Goal: Task Accomplishment & Management: Complete application form

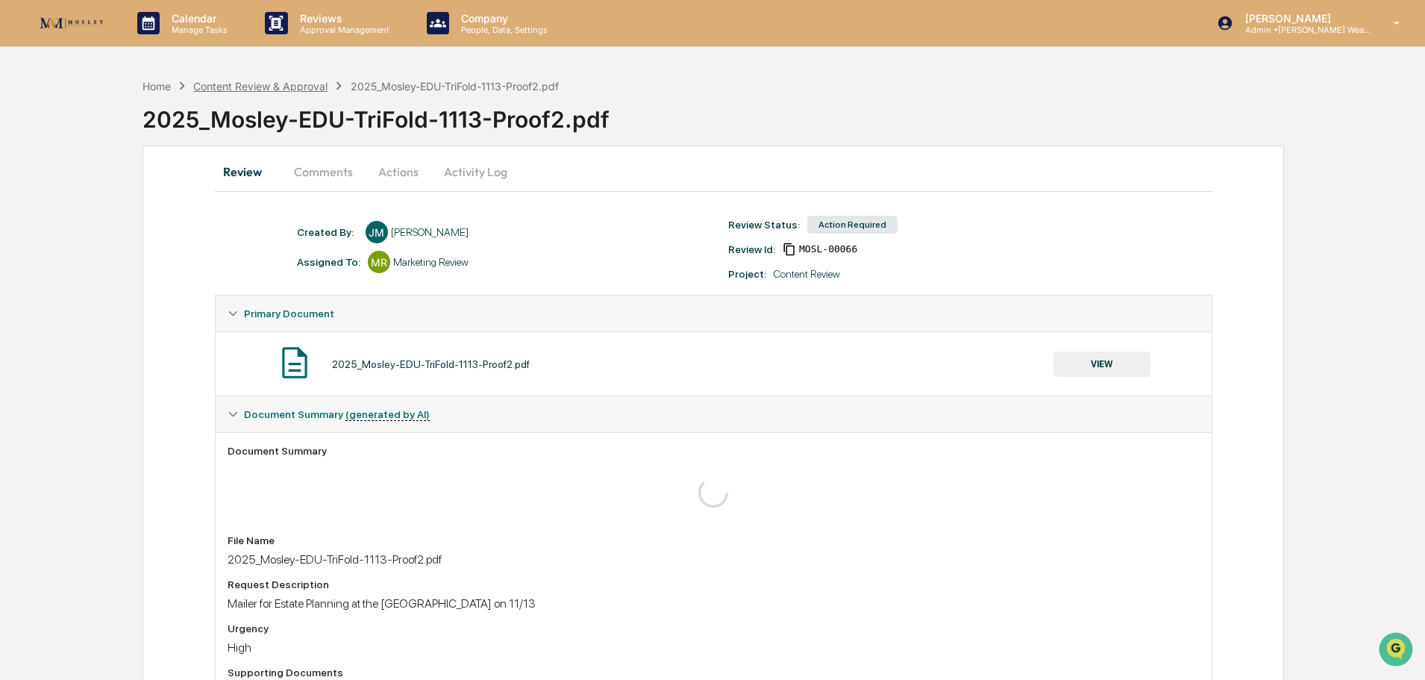
click at [305, 87] on div "Content Review & Approval" at bounding box center [260, 86] width 134 height 13
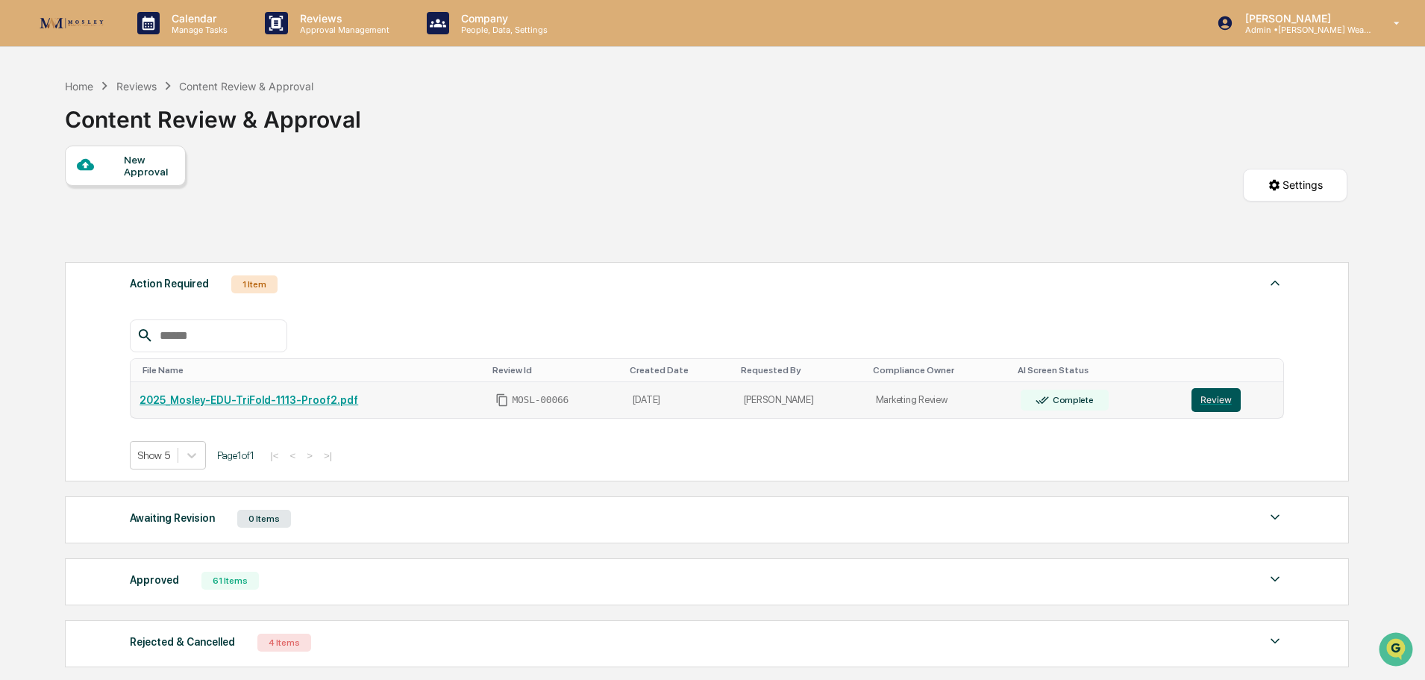
click at [1211, 392] on button "Review" at bounding box center [1215, 400] width 49 height 24
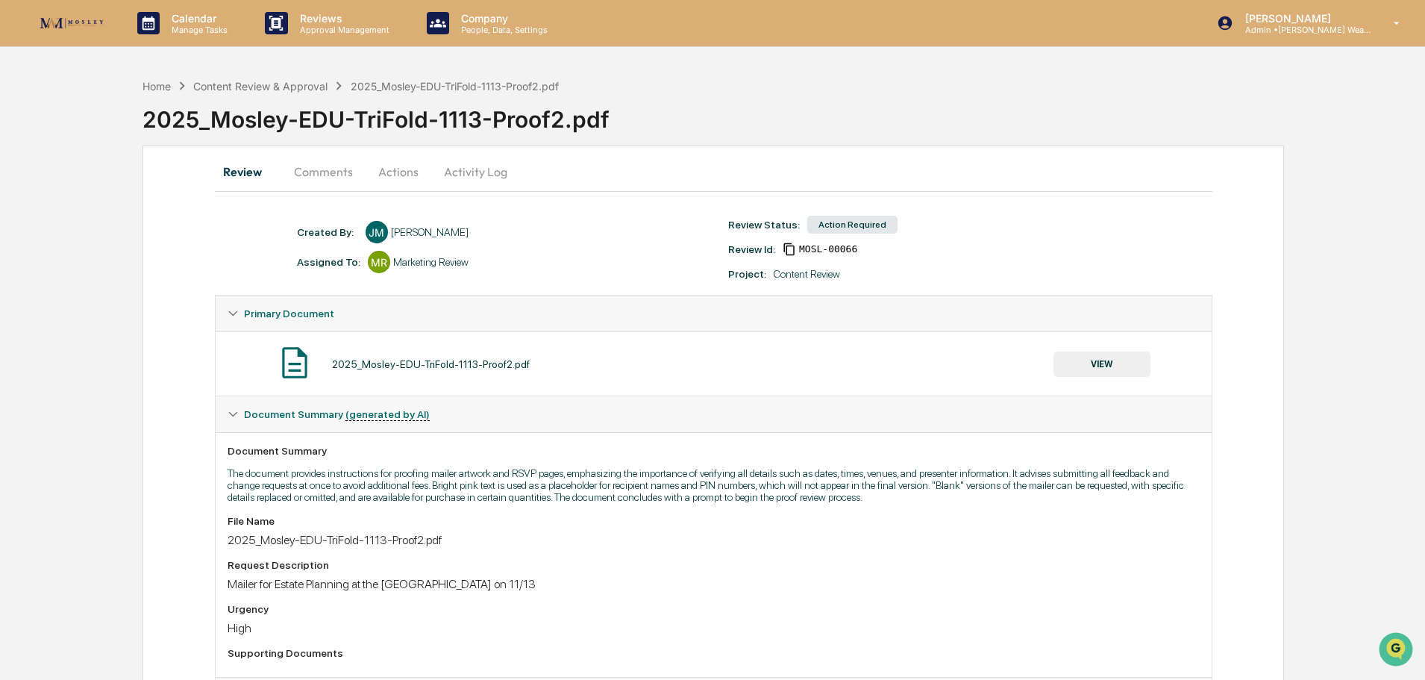
click at [388, 169] on button "Actions" at bounding box center [398, 172] width 67 height 36
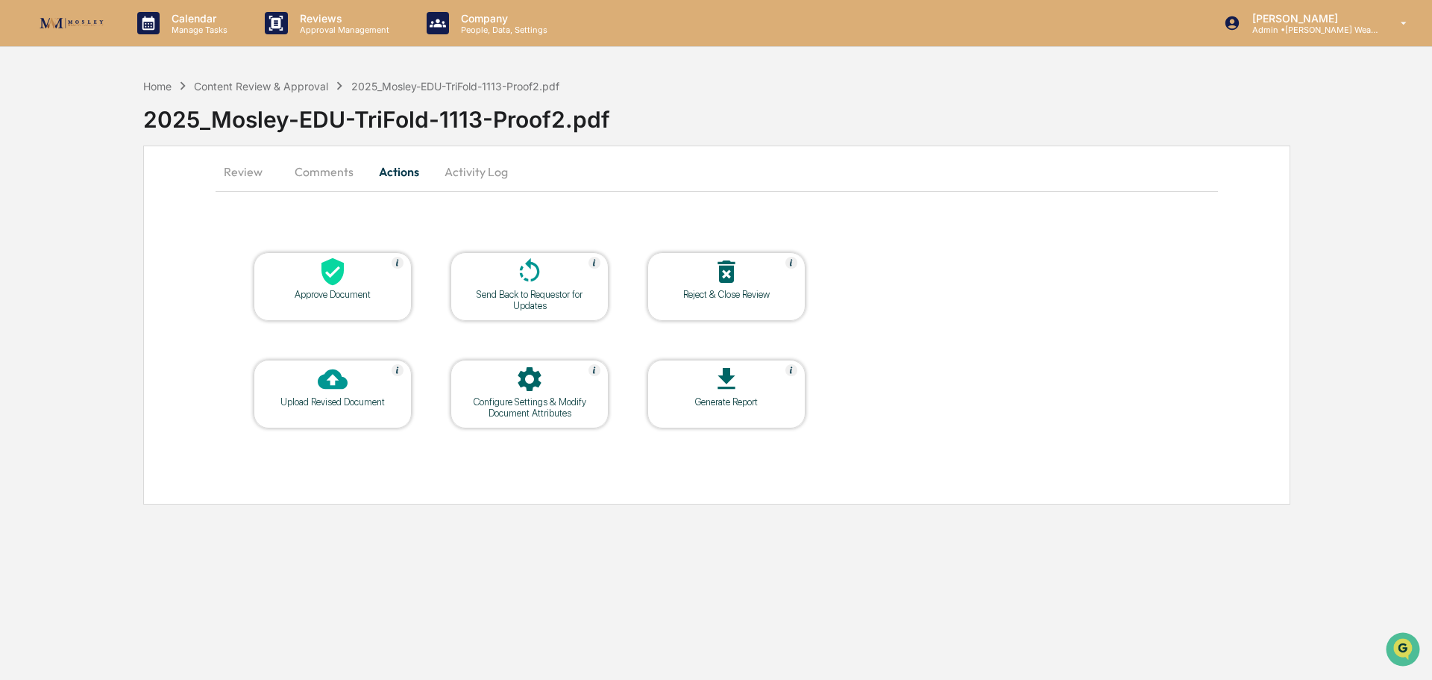
click at [728, 380] on icon at bounding box center [726, 378] width 17 height 21
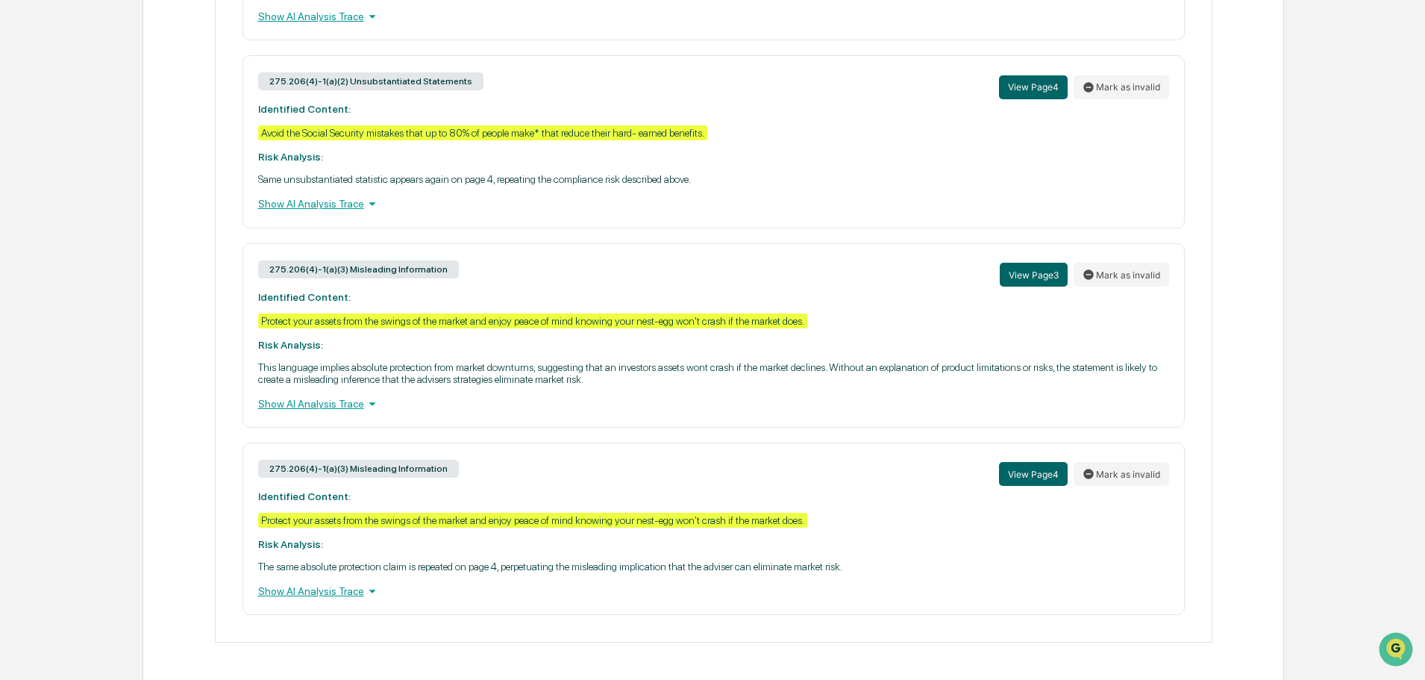
scroll to position [885, 0]
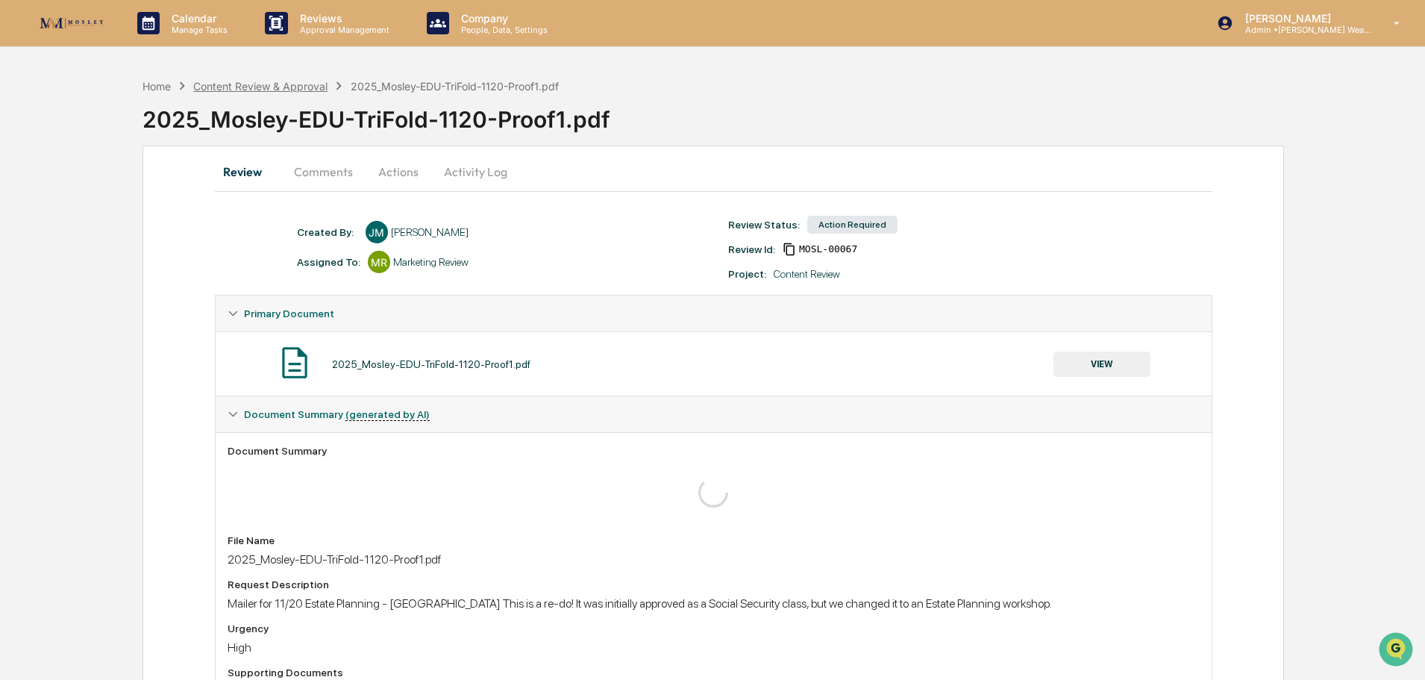
click at [318, 86] on div "Content Review & Approval" at bounding box center [260, 86] width 134 height 13
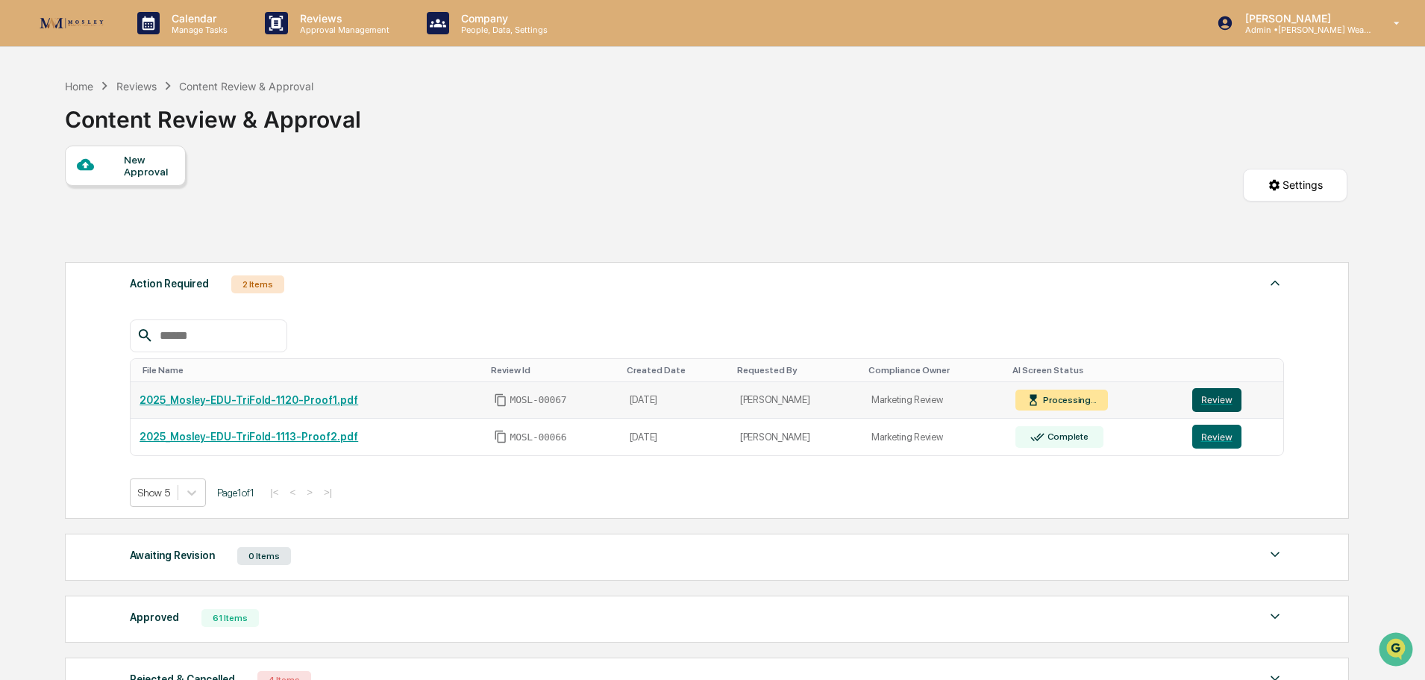
click at [1208, 400] on button "Review" at bounding box center [1216, 400] width 49 height 24
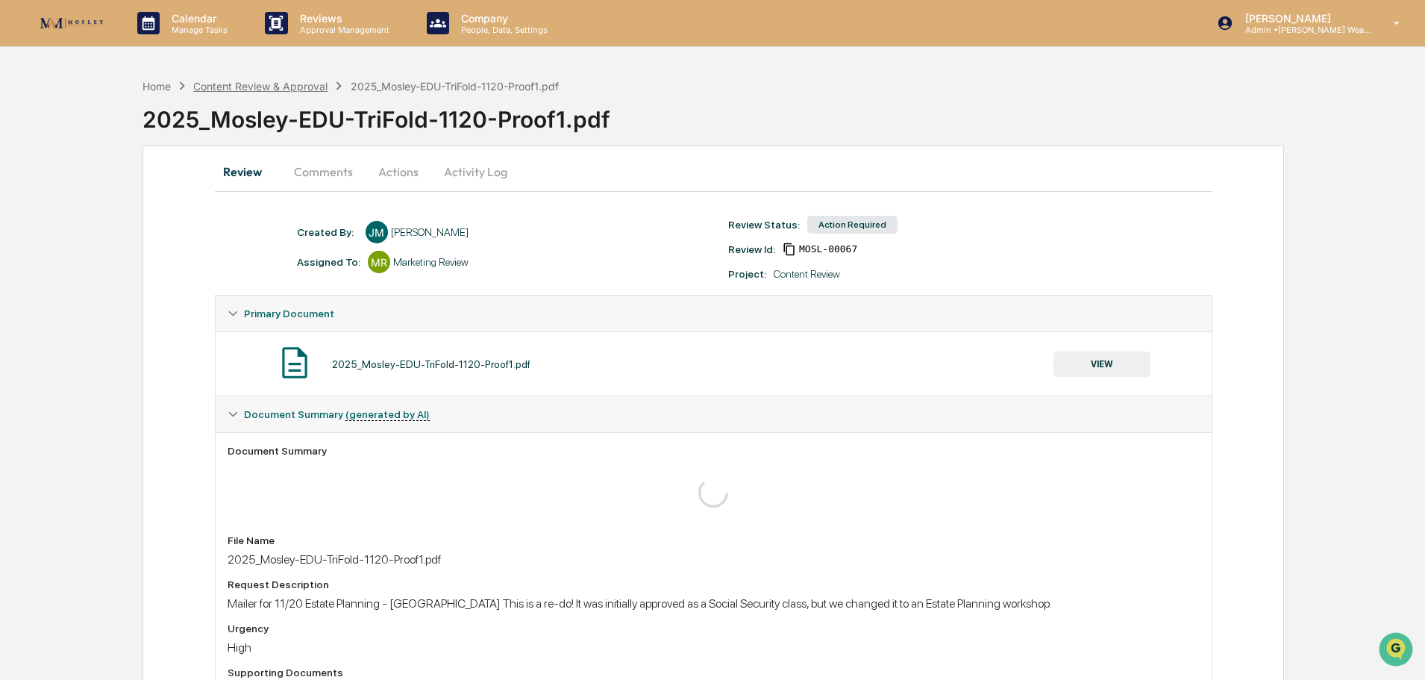
click at [308, 89] on div "Content Review & Approval" at bounding box center [260, 86] width 134 height 13
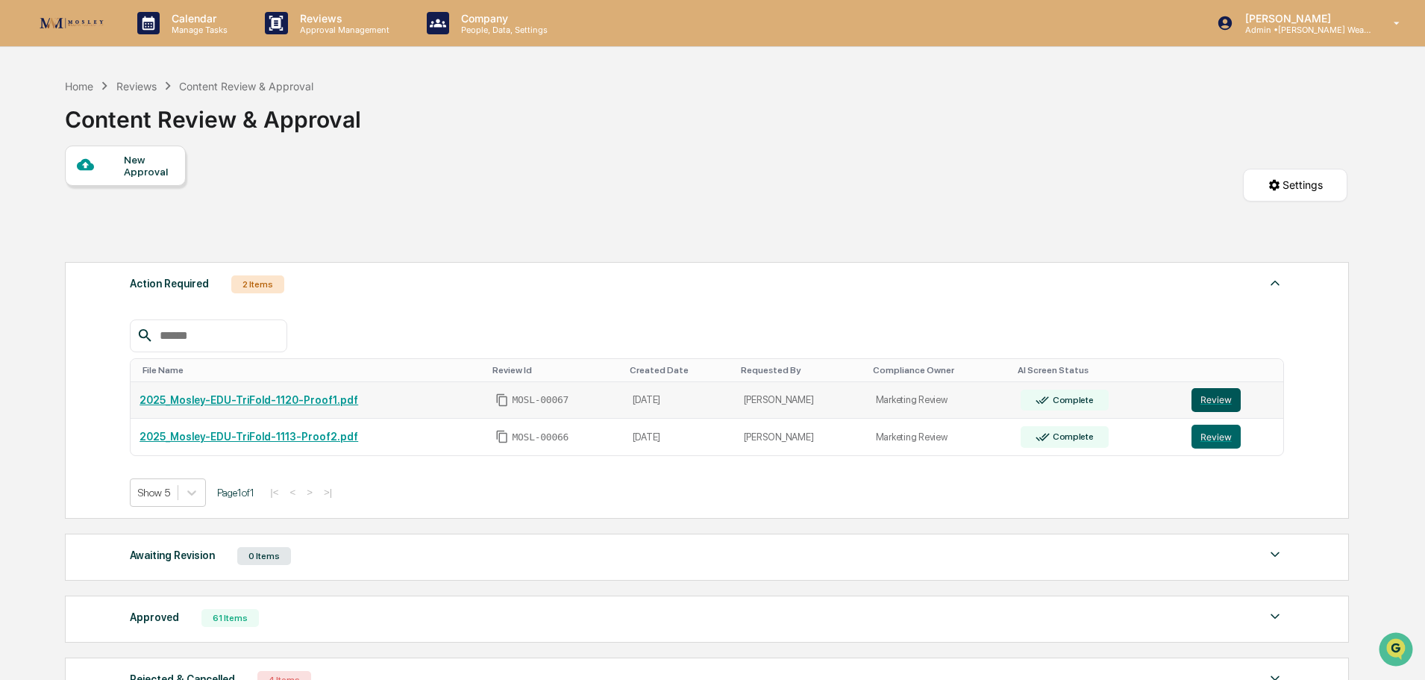
click at [1221, 404] on button "Review" at bounding box center [1215, 400] width 49 height 24
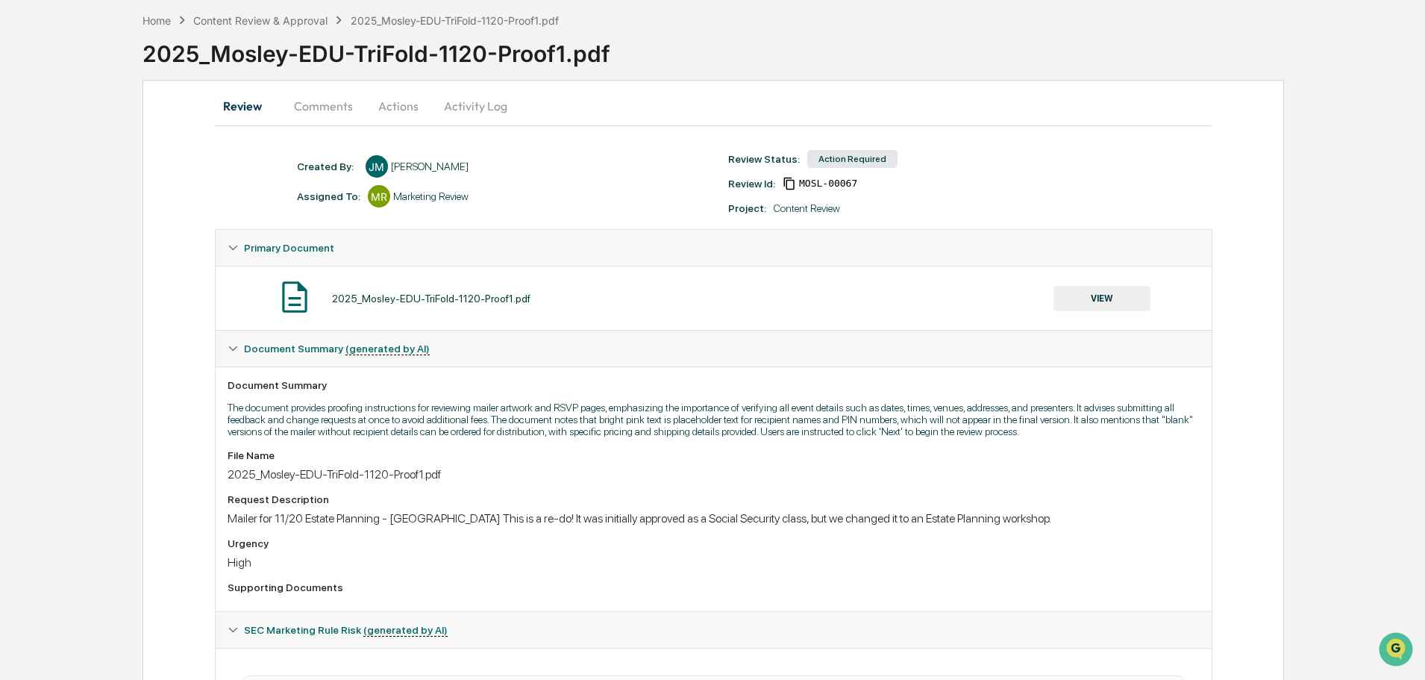
scroll to position [65, 0]
click at [395, 105] on button "Actions" at bounding box center [398, 107] width 67 height 36
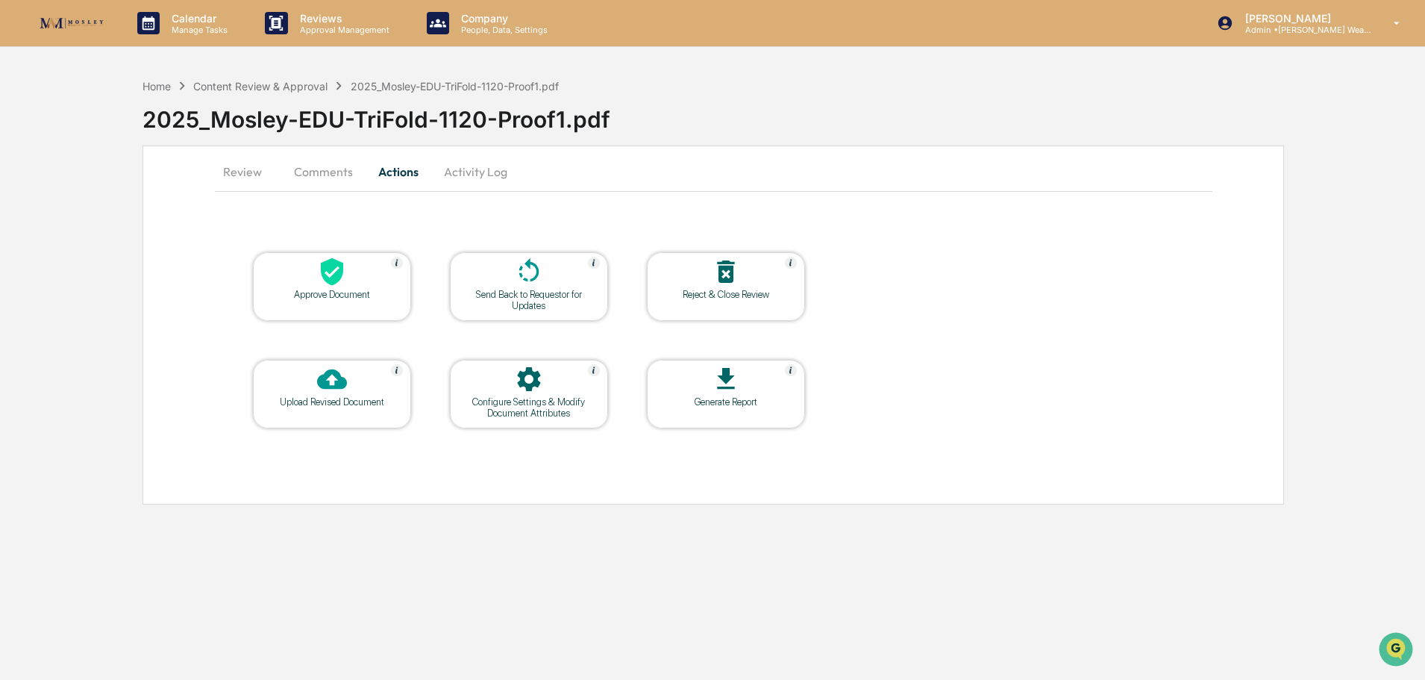
scroll to position [0, 0]
click at [336, 271] on icon at bounding box center [333, 272] width 30 height 30
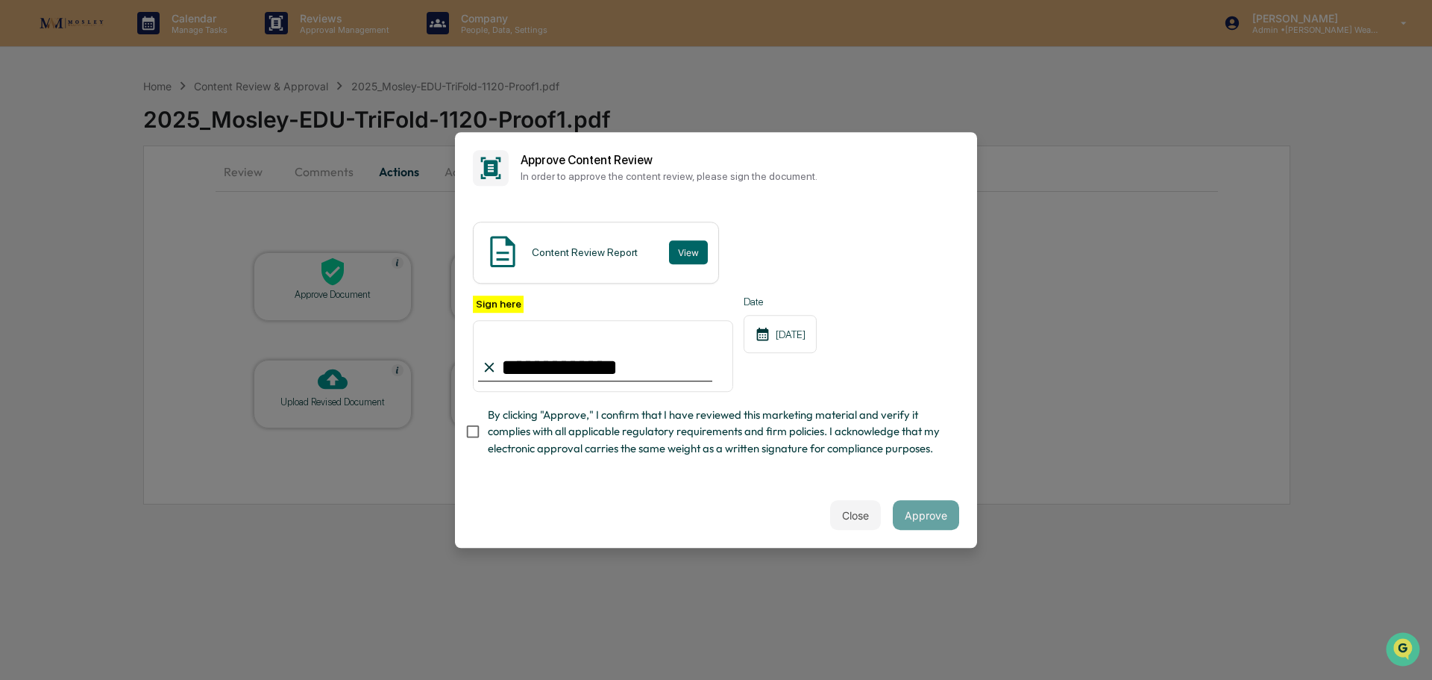
type input "**********"
click at [932, 521] on button "Approve" at bounding box center [926, 515] width 66 height 30
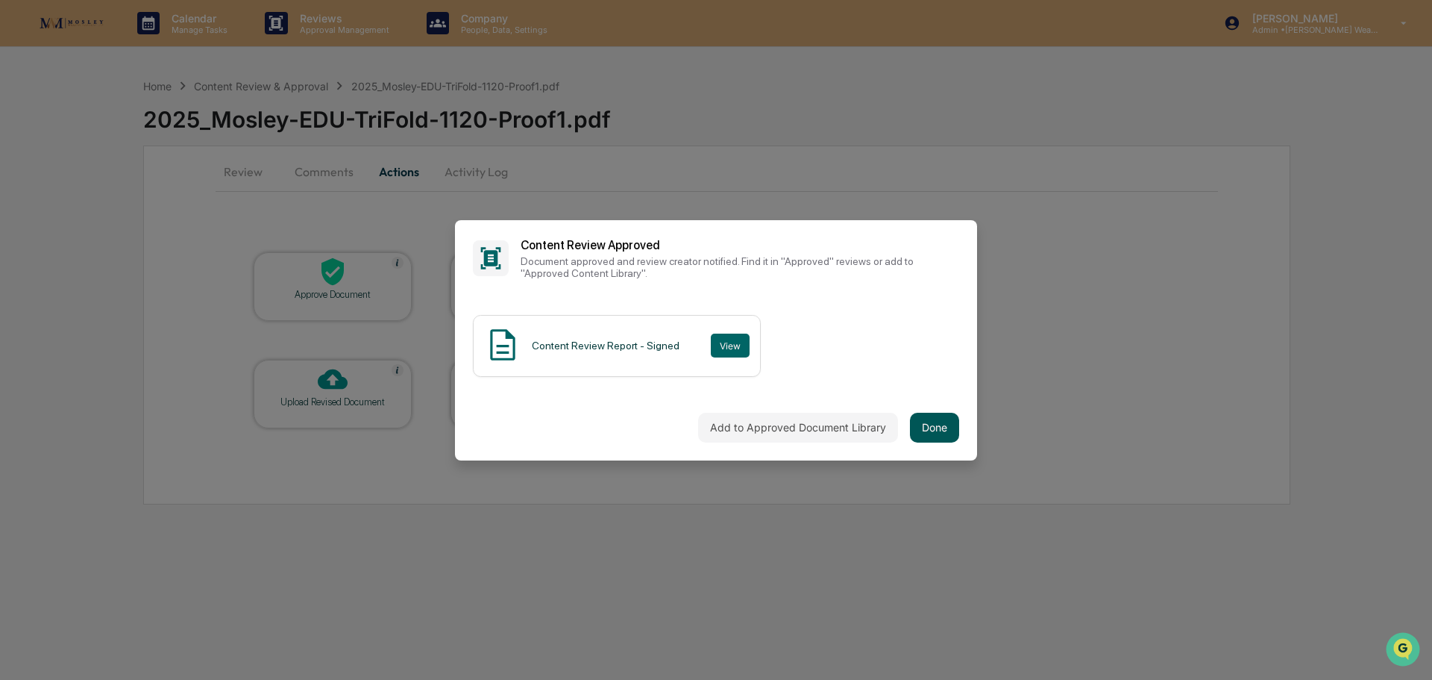
click at [930, 421] on button "Done" at bounding box center [934, 428] width 49 height 30
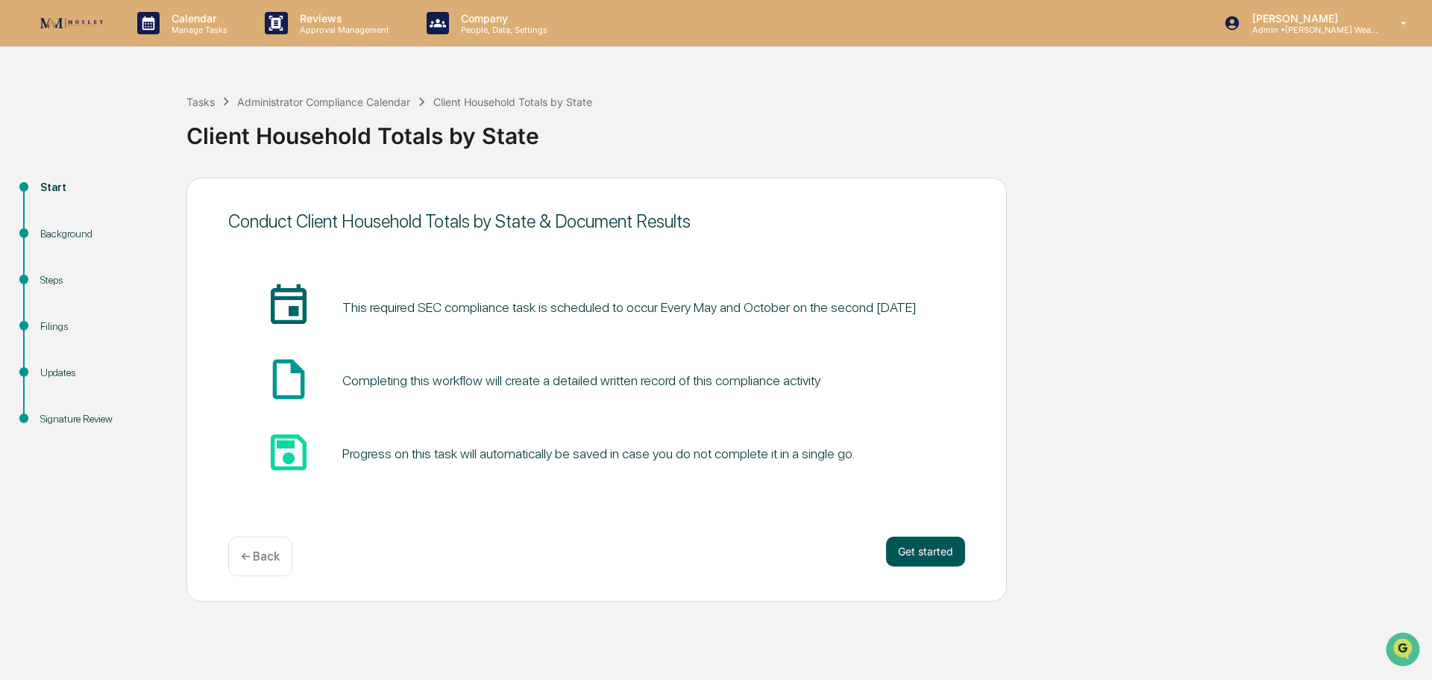
click at [921, 542] on button "Get started" at bounding box center [925, 551] width 79 height 30
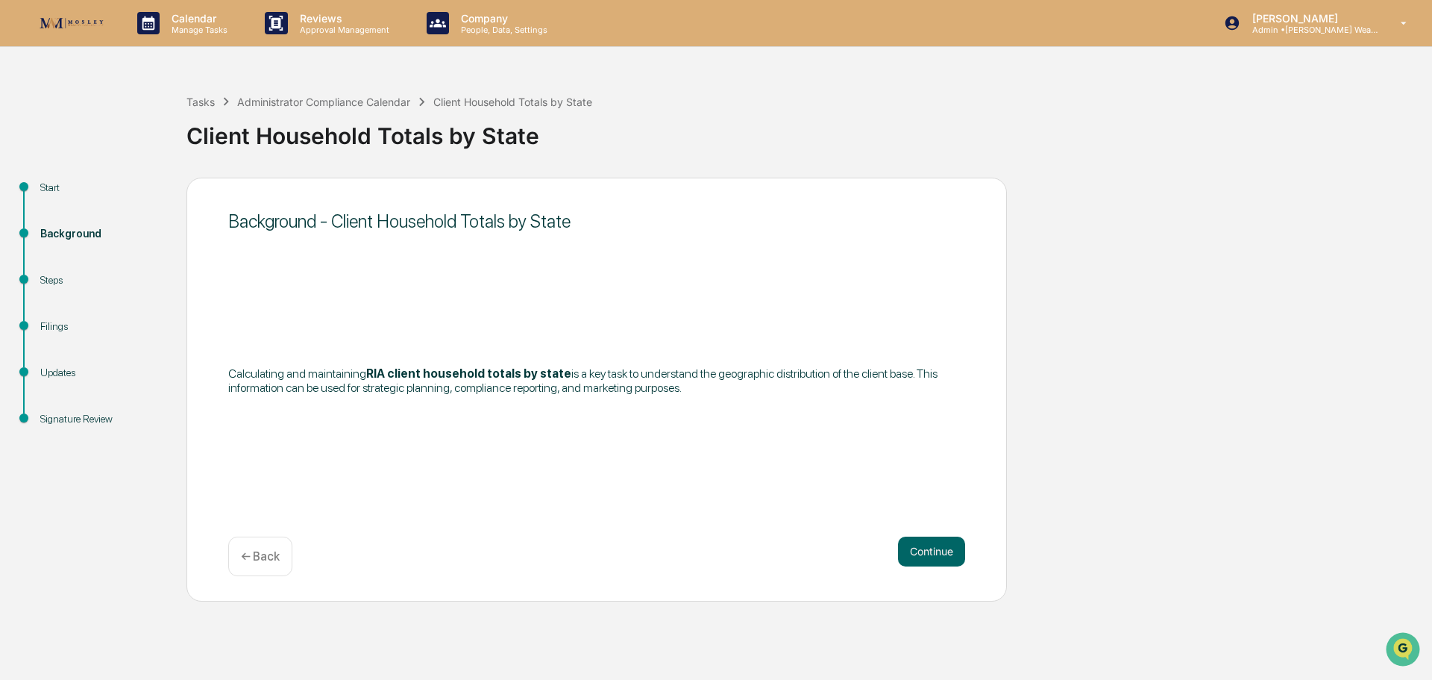
click at [921, 542] on button "Continue" at bounding box center [931, 551] width 67 height 30
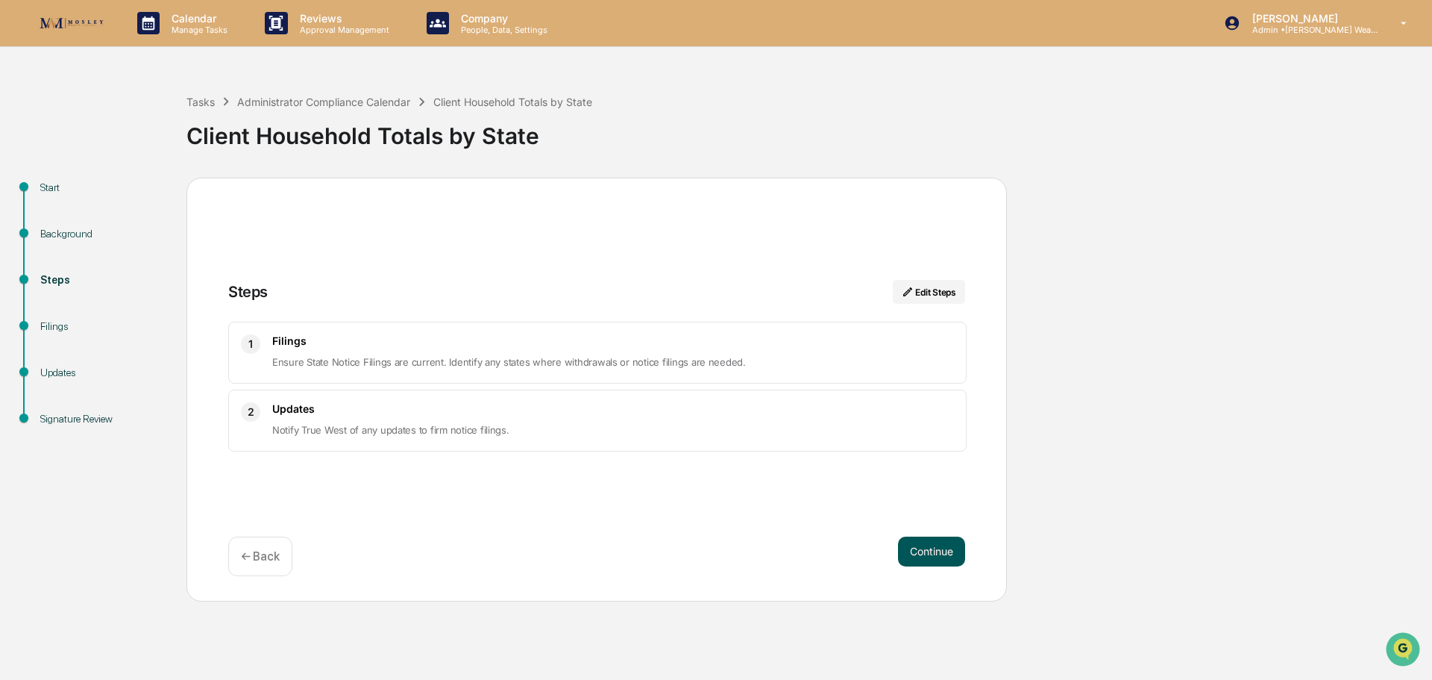
click at [923, 549] on button "Continue" at bounding box center [931, 551] width 67 height 30
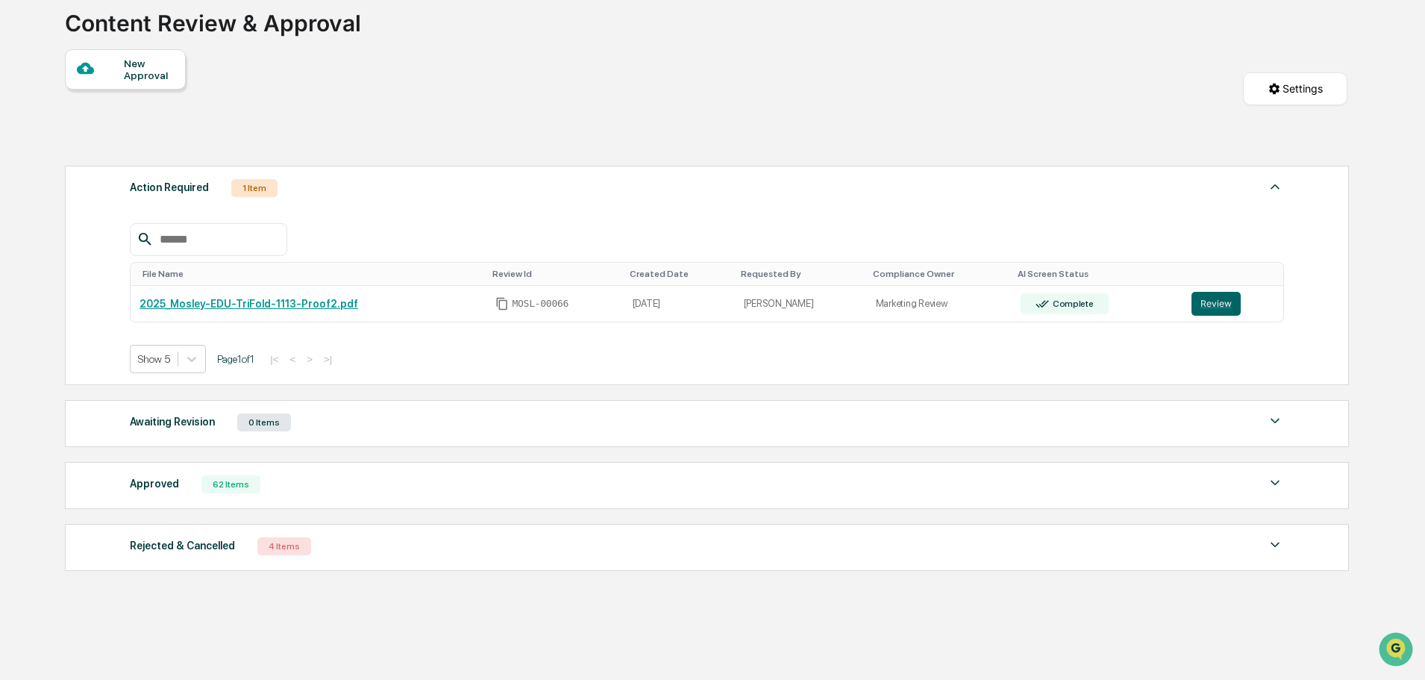
scroll to position [123, 0]
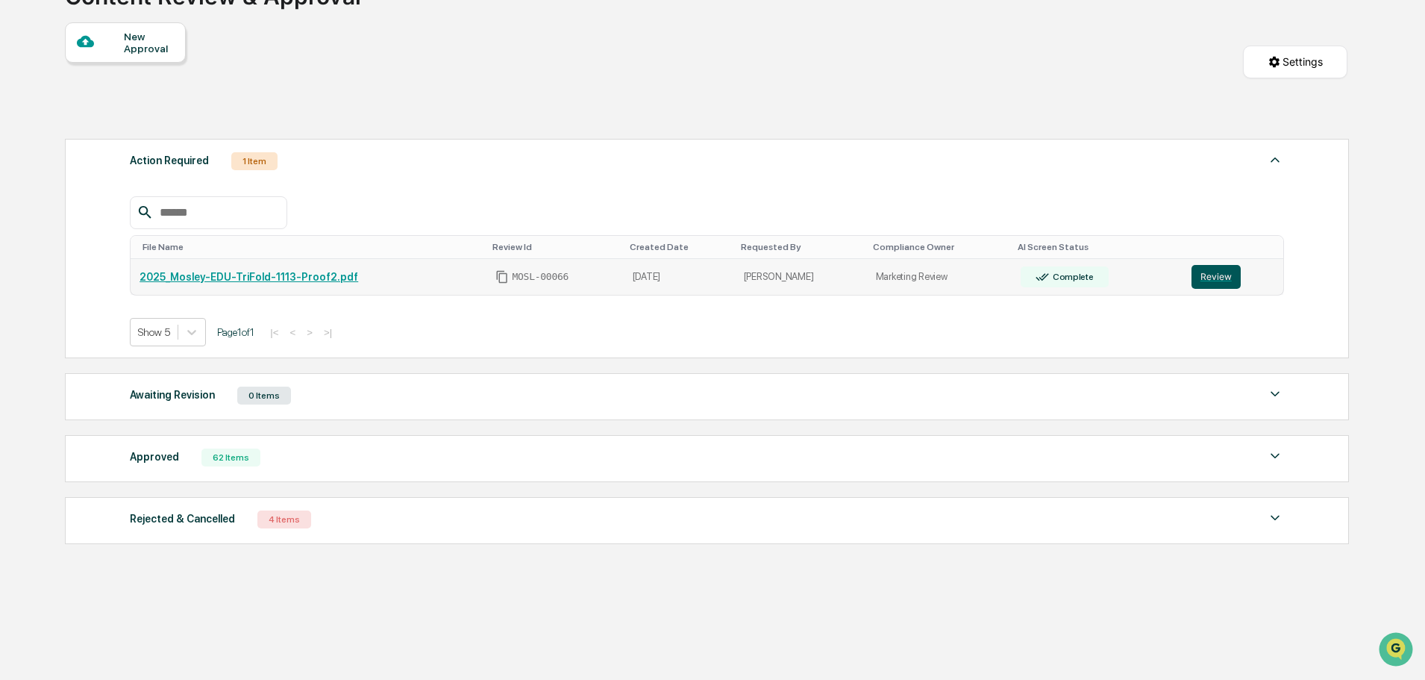
click at [1205, 275] on button "Review" at bounding box center [1215, 277] width 49 height 24
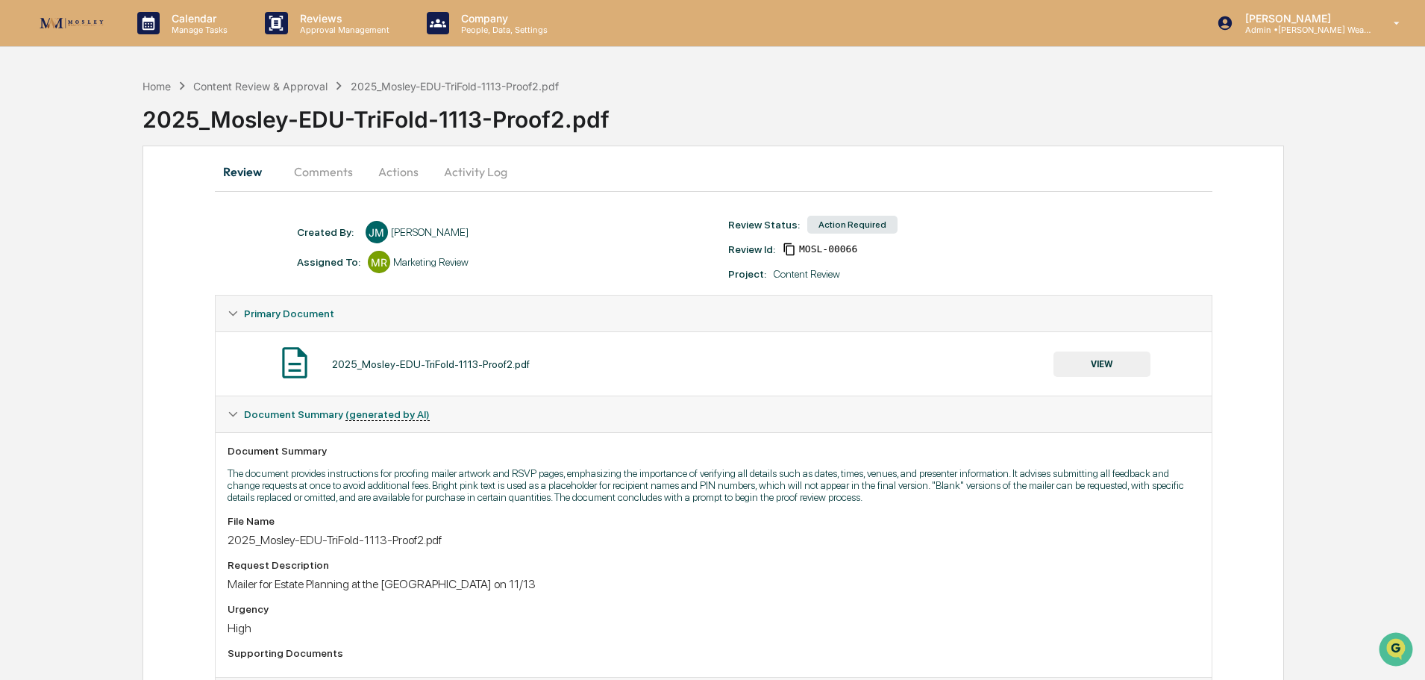
click at [330, 175] on button "Comments" at bounding box center [323, 172] width 83 height 36
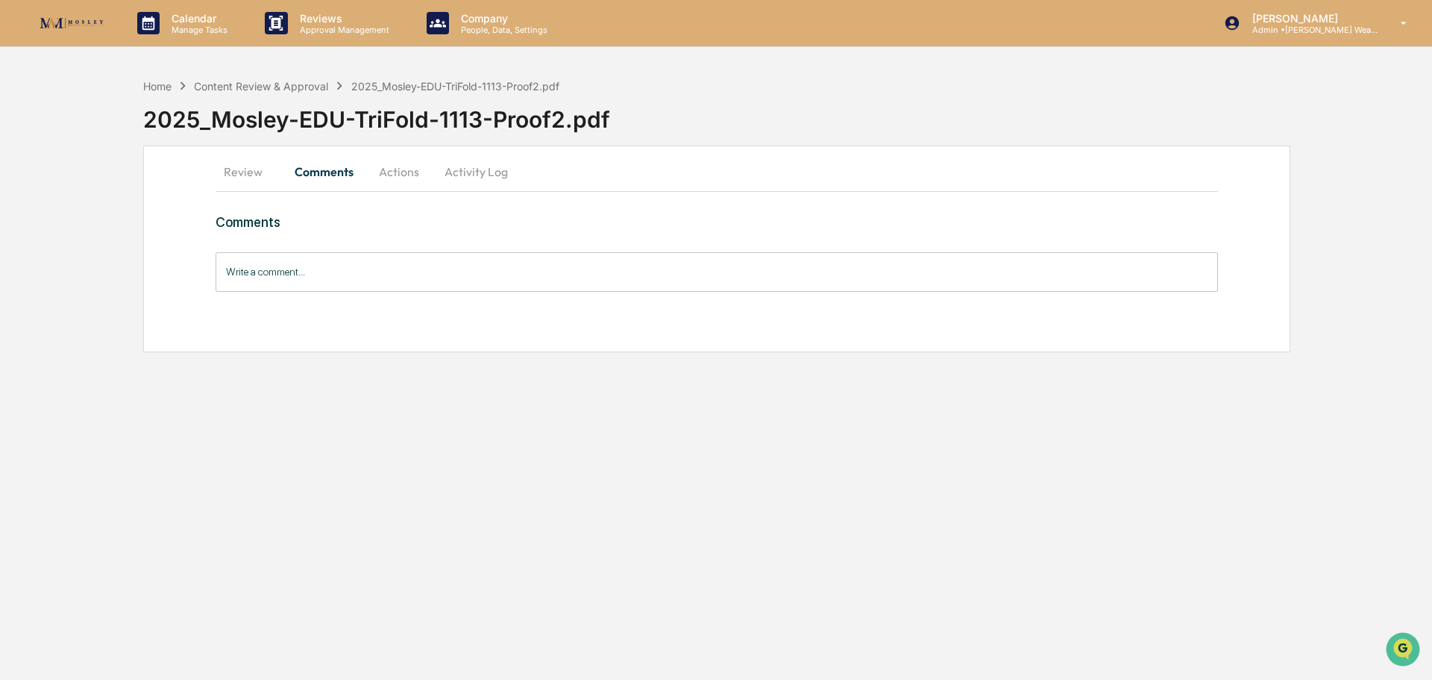
click at [391, 172] on button "Actions" at bounding box center [399, 172] width 67 height 36
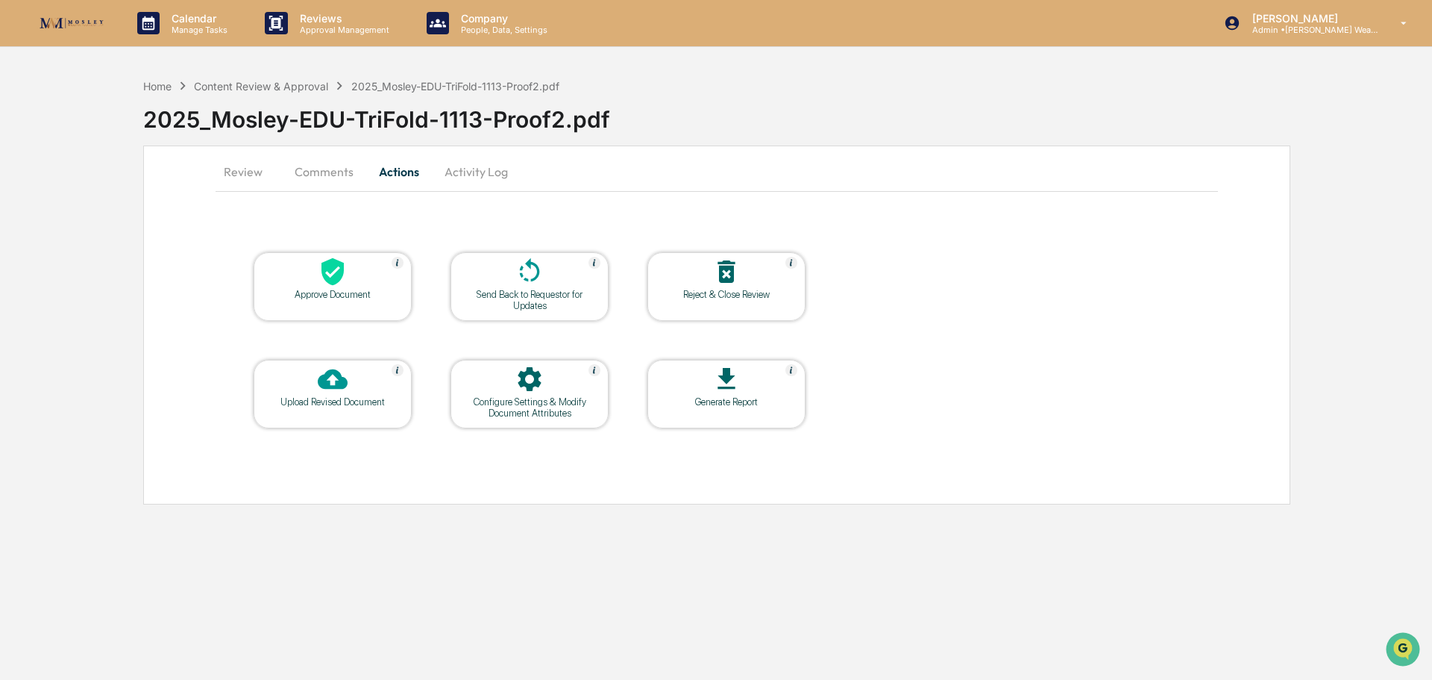
click at [351, 289] on div "Approve Document" at bounding box center [333, 294] width 134 height 11
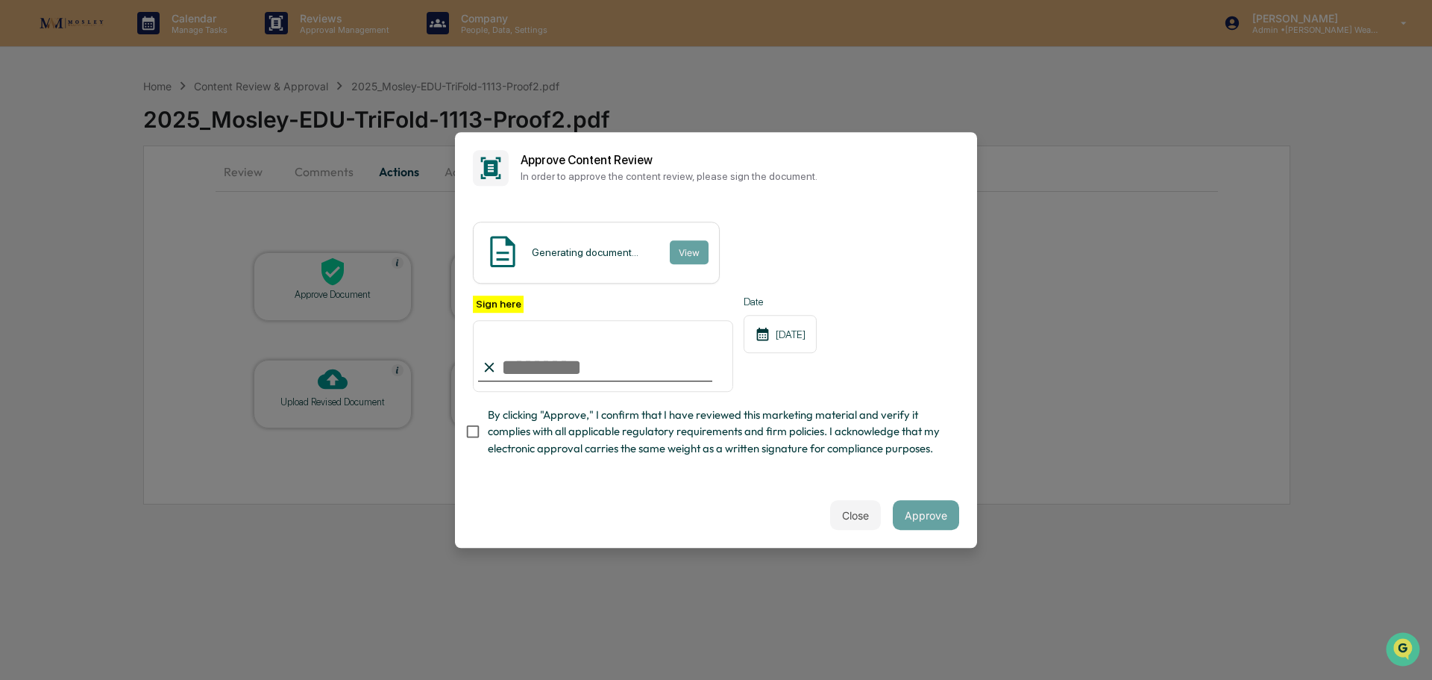
click at [605, 355] on input "Sign here" at bounding box center [603, 356] width 260 height 72
type input "**********"
click at [489, 433] on span "By clicking "Approve," I confirm that I have reviewed this marketing material a…" at bounding box center [718, 432] width 460 height 50
click at [930, 519] on button "Approve" at bounding box center [926, 515] width 66 height 30
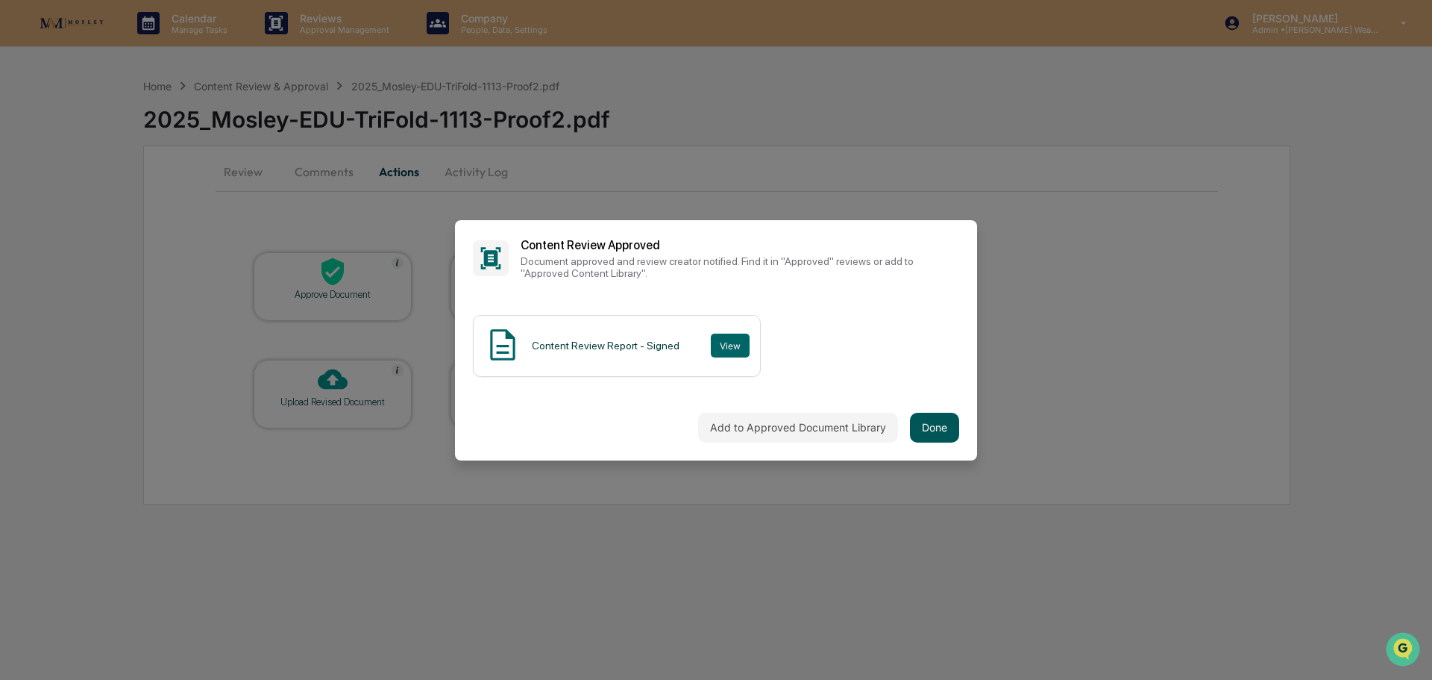
click at [910, 418] on button "Done" at bounding box center [934, 428] width 49 height 30
